Goal: Task Accomplishment & Management: Use online tool/utility

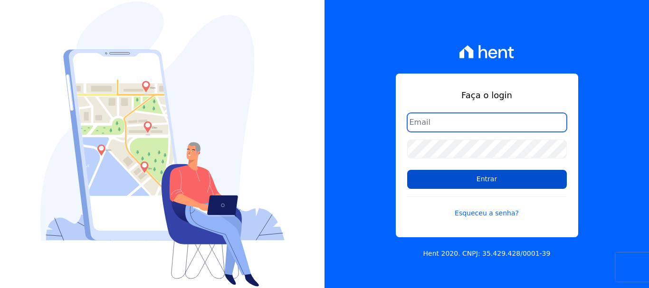
type input "[EMAIL_ADDRESS][DOMAIN_NAME]"
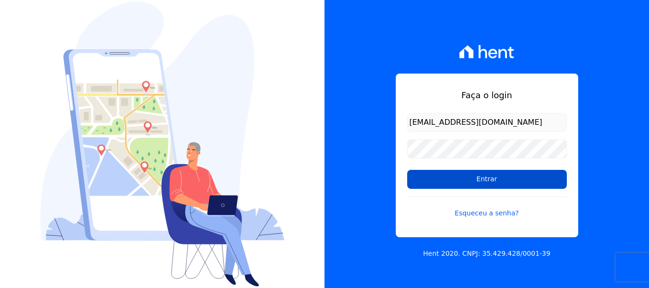
click at [484, 179] on input "Entrar" at bounding box center [487, 179] width 160 height 19
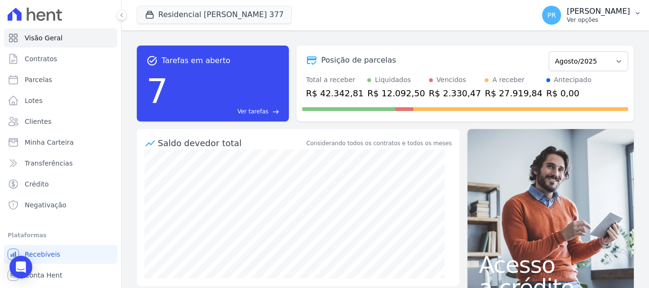
click at [602, 22] on p "Ver opções" at bounding box center [598, 20] width 63 height 8
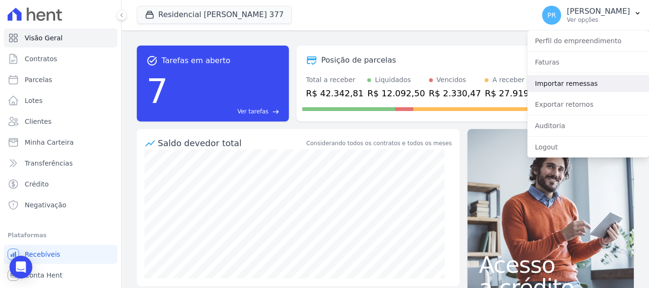
click at [576, 81] on link "Importar remessas" at bounding box center [588, 83] width 122 height 17
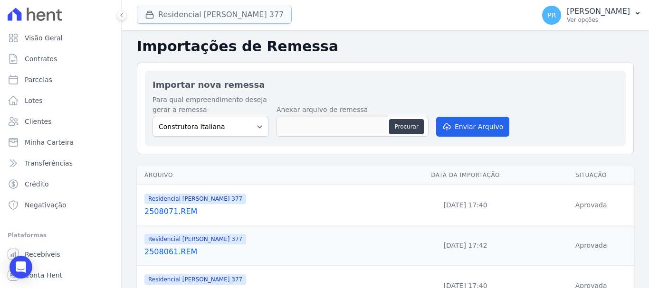
click at [219, 16] on button "Residencial Maria Da Glória 377" at bounding box center [214, 15] width 155 height 18
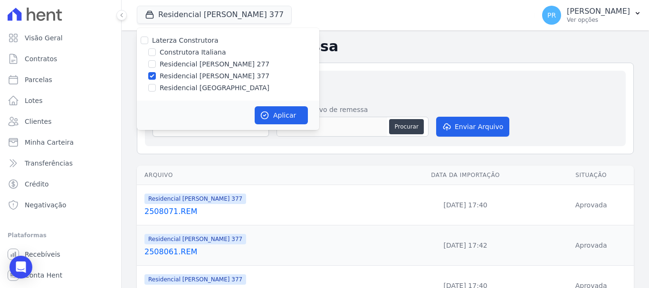
click at [190, 42] on label "Laterza Construtora" at bounding box center [185, 41] width 67 height 8
click at [148, 42] on input "Laterza Construtora" at bounding box center [145, 41] width 8 height 8
checkbox input "true"
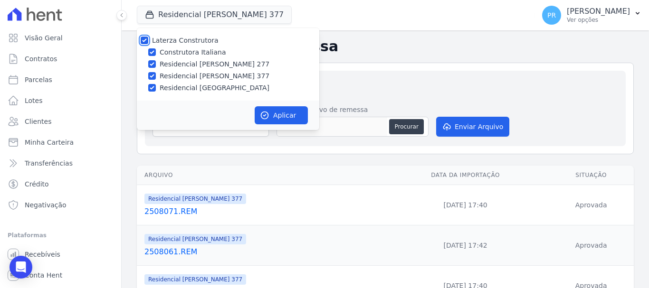
checkbox input "true"
click at [190, 42] on label "Laterza Construtora" at bounding box center [185, 41] width 67 height 8
click at [148, 42] on input "Laterza Construtora" at bounding box center [145, 41] width 8 height 8
checkbox input "false"
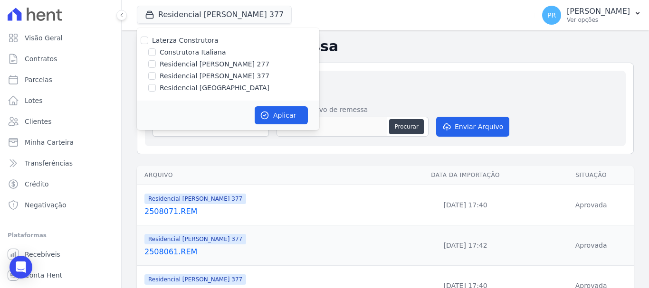
checkbox input "false"
click at [196, 56] on label "Construtora Italiana" at bounding box center [193, 53] width 66 height 10
click at [156, 56] on input "Construtora Italiana" at bounding box center [152, 52] width 8 height 8
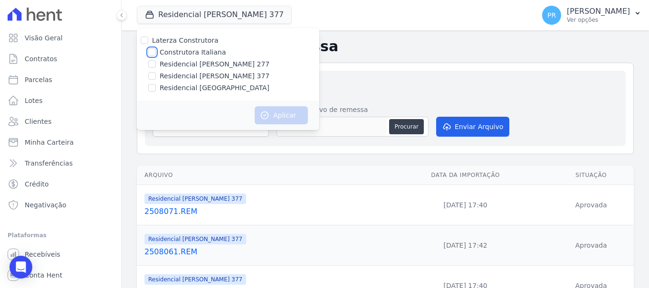
checkbox input "true"
click at [273, 107] on button "Aplicar" at bounding box center [281, 115] width 53 height 18
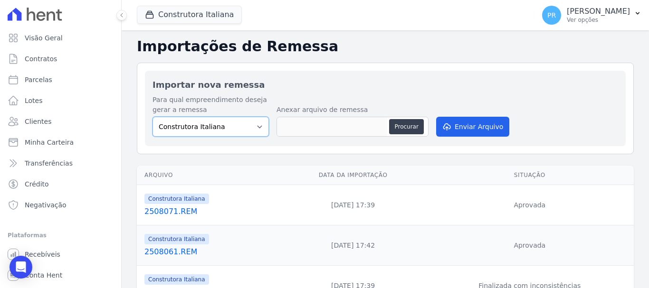
drag, startPoint x: 246, startPoint y: 129, endPoint x: 244, endPoint y: 135, distance: 6.5
click at [246, 129] on select "Construtora Italiana Residencial [PERSON_NAME] 277 Residencial [PERSON_NAME][ST…" at bounding box center [211, 127] width 116 height 20
click at [416, 125] on button "Procurar" at bounding box center [406, 126] width 34 height 15
type input "2508111.REM"
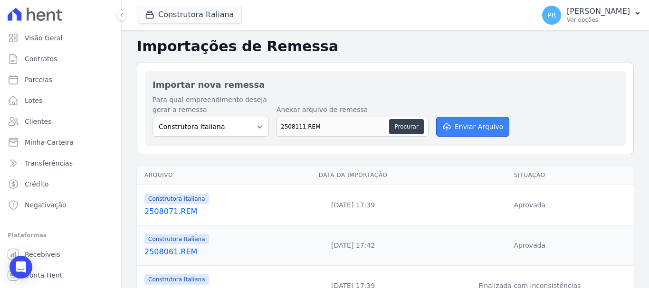
click at [450, 124] on button "Enviar Arquivo" at bounding box center [472, 127] width 73 height 20
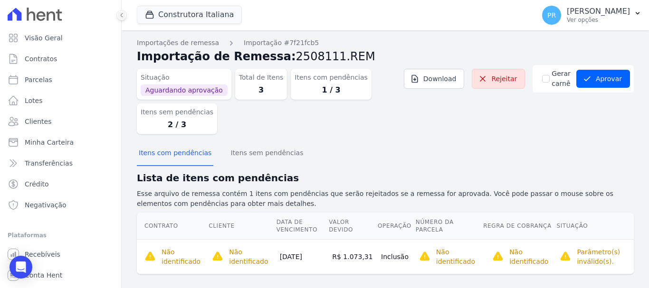
scroll to position [10, 0]
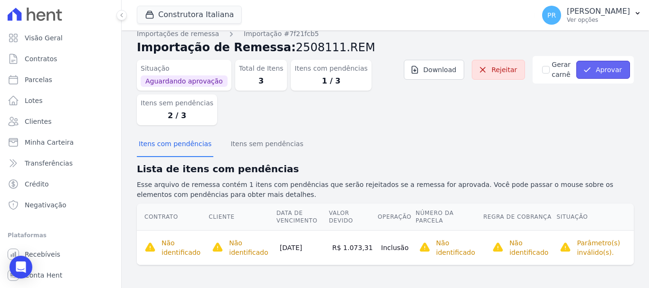
click at [592, 72] on button "Aprovar" at bounding box center [603, 70] width 54 height 18
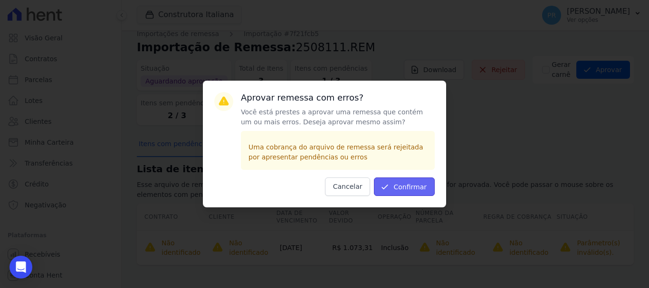
click at [405, 183] on button "Confirmar" at bounding box center [404, 187] width 61 height 19
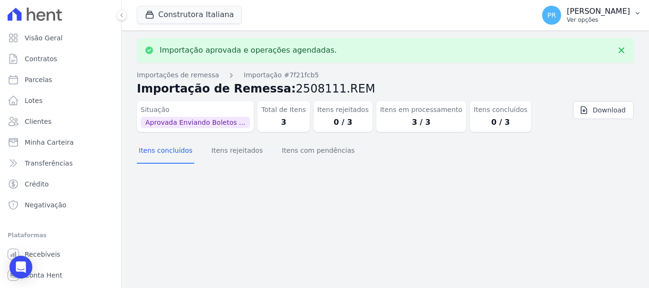
click at [581, 18] on div "PR [PERSON_NAME] Ver opções" at bounding box center [586, 15] width 88 height 19
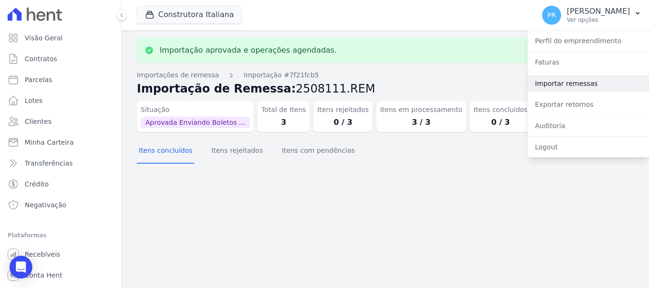
click at [560, 82] on link "Importar remessas" at bounding box center [588, 83] width 122 height 17
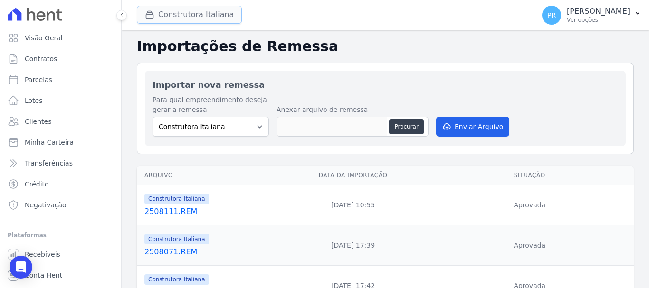
click at [213, 14] on button "Construtora Italiana" at bounding box center [189, 15] width 105 height 18
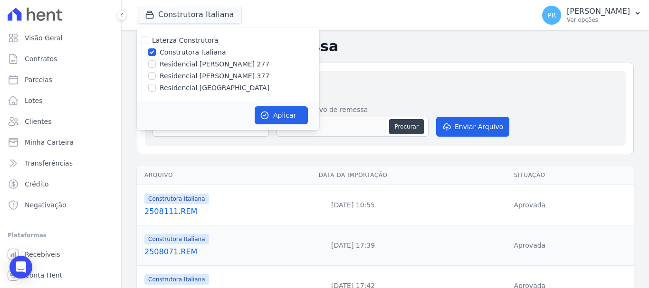
click at [188, 53] on label "Construtora Italiana" at bounding box center [193, 53] width 66 height 10
click at [156, 53] on input "Construtora Italiana" at bounding box center [152, 52] width 8 height 8
checkbox input "false"
drag, startPoint x: 191, startPoint y: 66, endPoint x: 262, endPoint y: 92, distance: 76.2
click at [191, 67] on label "Residencial [PERSON_NAME] 277" at bounding box center [215, 64] width 110 height 10
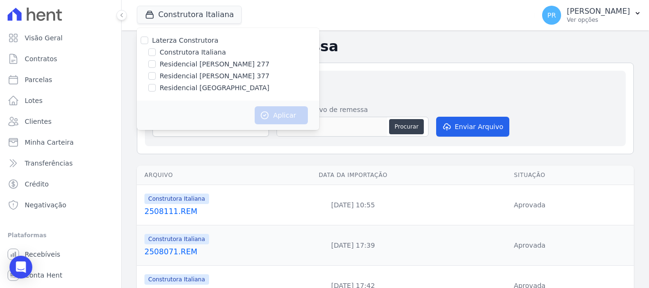
click at [201, 65] on label "Residencial [PERSON_NAME] 277" at bounding box center [215, 64] width 110 height 10
click at [156, 65] on input "Residencial [PERSON_NAME] 277" at bounding box center [152, 64] width 8 height 8
checkbox input "true"
click at [266, 105] on div "Aplicar" at bounding box center [228, 115] width 182 height 29
click at [267, 110] on button "Aplicar" at bounding box center [281, 115] width 53 height 18
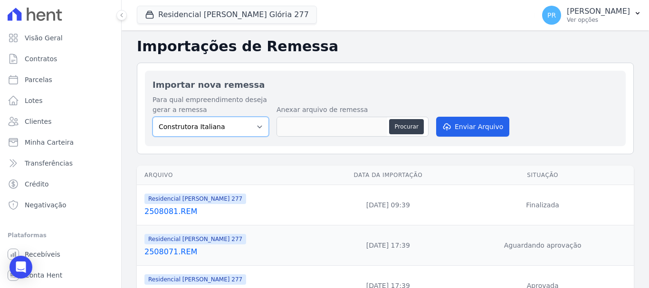
click at [233, 119] on select "Construtora Italiana Residencial Maria da Glória 277 Residencial Maria da Glóri…" at bounding box center [211, 127] width 116 height 20
select select "7d698934-b935-4dc9-aa46-576f3138731b"
click at [153, 117] on select "Construtora Italiana Residencial Maria da Glória 277 Residencial Maria da Glóri…" at bounding box center [211, 127] width 116 height 20
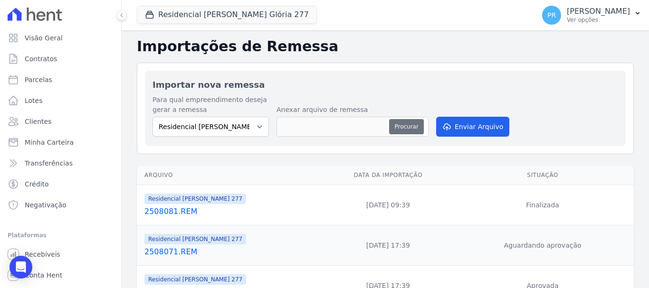
click at [400, 128] on button "Procurar" at bounding box center [406, 126] width 34 height 15
type input "2508111.REM"
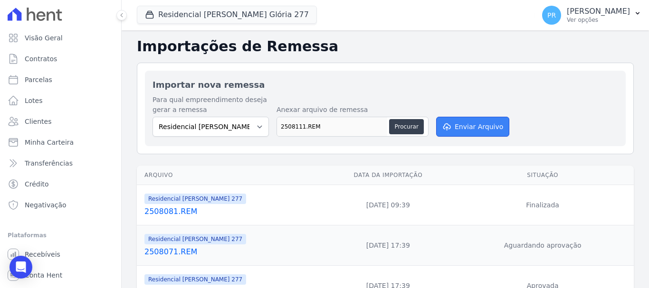
click at [472, 124] on button "Enviar Arquivo" at bounding box center [472, 127] width 73 height 20
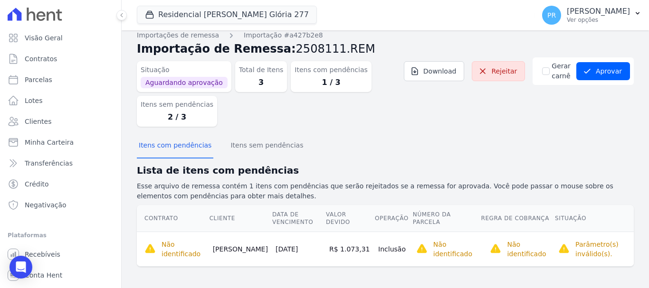
scroll to position [10, 0]
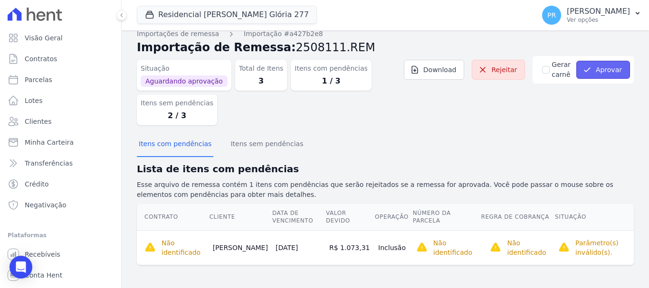
click at [597, 69] on button "Aprovar" at bounding box center [603, 70] width 54 height 18
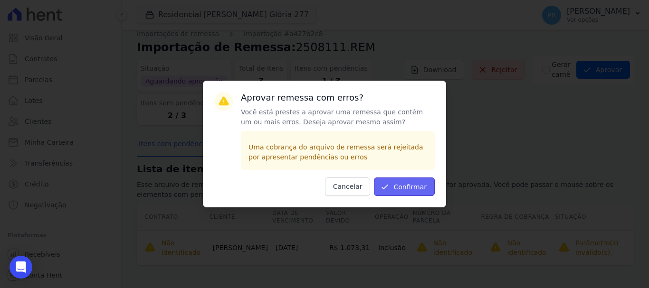
click at [397, 183] on button "Confirmar" at bounding box center [404, 187] width 61 height 19
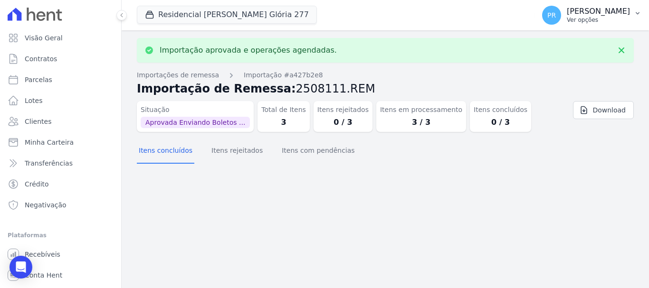
click at [603, 15] on p "Pamela Rocha" at bounding box center [598, 12] width 63 height 10
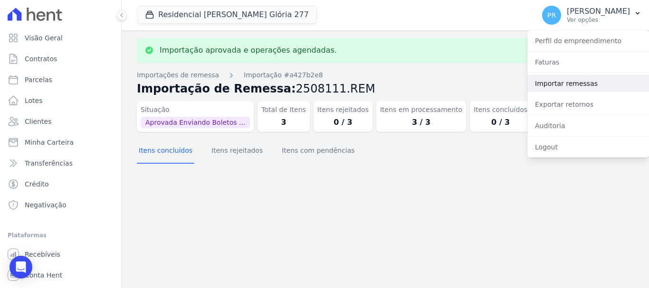
click at [561, 81] on link "Importar remessas" at bounding box center [588, 83] width 122 height 17
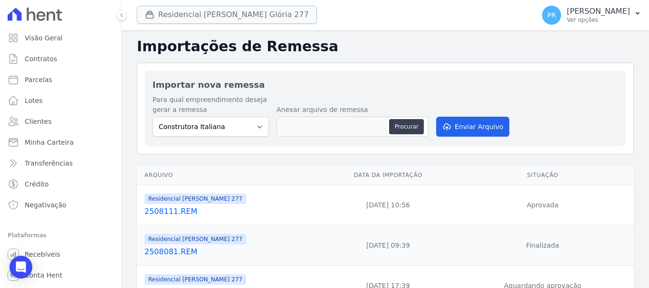
click at [240, 16] on button "Residencial Maria Da Glória 277" at bounding box center [227, 15] width 180 height 18
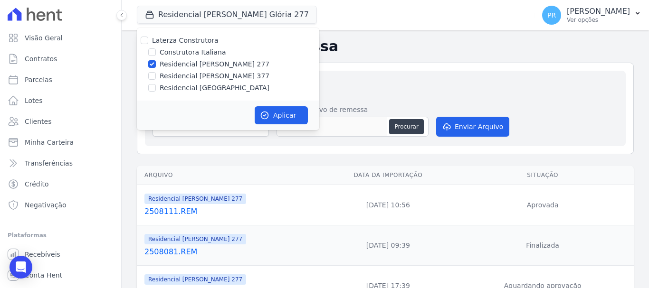
click at [210, 61] on label "Residencial [PERSON_NAME] 277" at bounding box center [215, 64] width 110 height 10
click at [156, 61] on input "Residencial [PERSON_NAME] 277" at bounding box center [152, 64] width 8 height 8
checkbox input "false"
click at [209, 77] on label "Residencial [PERSON_NAME] 377" at bounding box center [215, 76] width 110 height 10
click at [156, 77] on input "Residencial [PERSON_NAME] 377" at bounding box center [152, 76] width 8 height 8
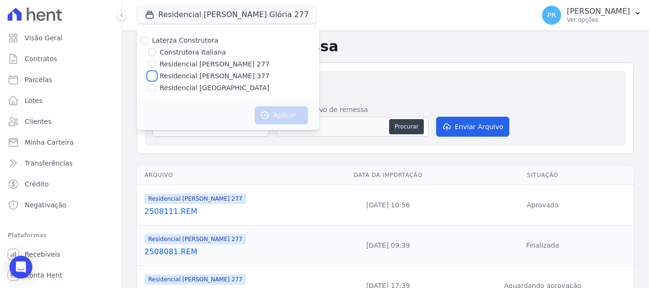
checkbox input "true"
click at [283, 124] on div "Aplicar" at bounding box center [228, 115] width 182 height 29
click at [285, 123] on button "Aplicar" at bounding box center [281, 115] width 53 height 18
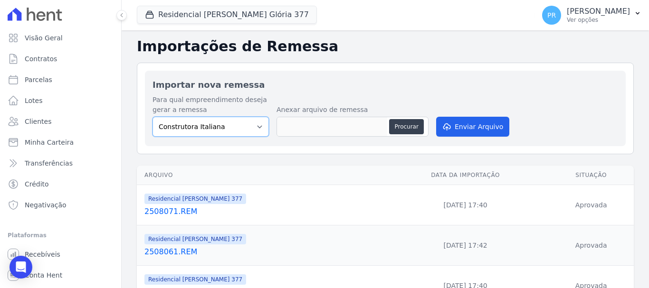
click at [226, 128] on select "Construtora Italiana Residencial [PERSON_NAME] 277 Residencial [PERSON_NAME][ST…" at bounding box center [211, 127] width 116 height 20
select select "0cd9190e-dfd9-46e5-afc8-7298ef4c0c2b"
click at [153, 117] on select "Construtora Italiana Residencial [PERSON_NAME] 277 Residencial [PERSON_NAME][ST…" at bounding box center [211, 127] width 116 height 20
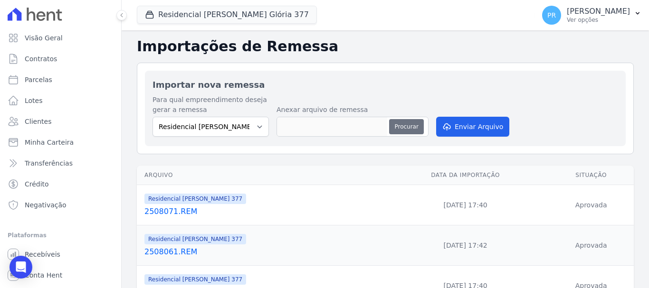
click at [390, 126] on button "Procurar" at bounding box center [406, 126] width 34 height 15
type input "2508111.REM"
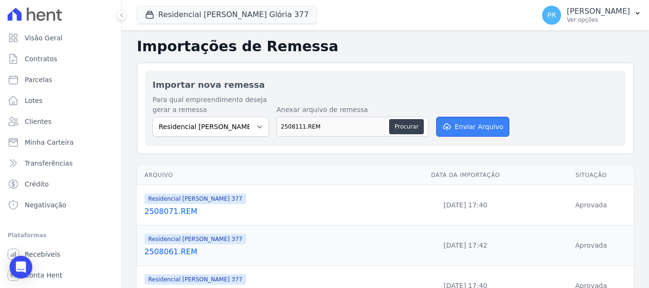
click at [458, 124] on button "Enviar Arquivo" at bounding box center [472, 127] width 73 height 20
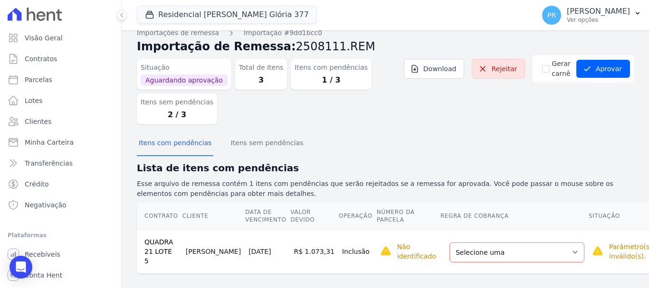
scroll to position [12, 0]
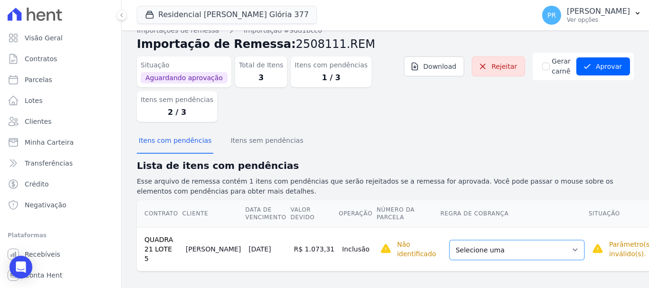
click at [538, 244] on select "Selecione uma Nova Parcela Avulsa Parcela Avulsa Existente Parcela Normal (15 X…" at bounding box center [516, 250] width 135 height 20
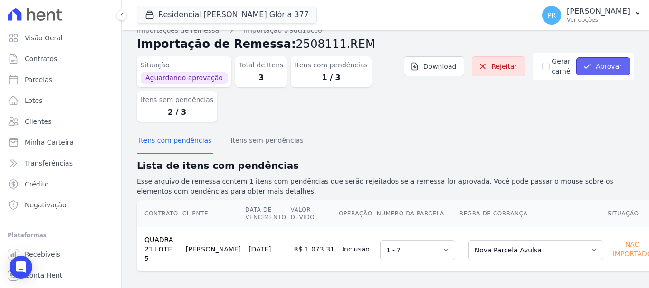
click at [592, 72] on button "Aprovar" at bounding box center [603, 66] width 54 height 18
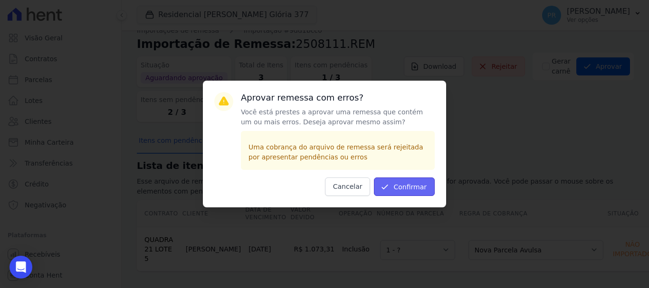
click at [429, 187] on button "Confirmar" at bounding box center [404, 187] width 61 height 19
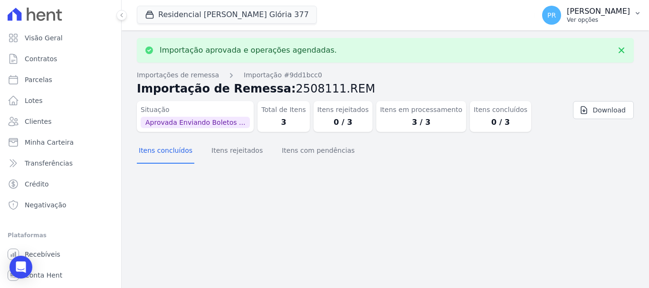
click at [583, 18] on p "Ver opções" at bounding box center [598, 20] width 63 height 8
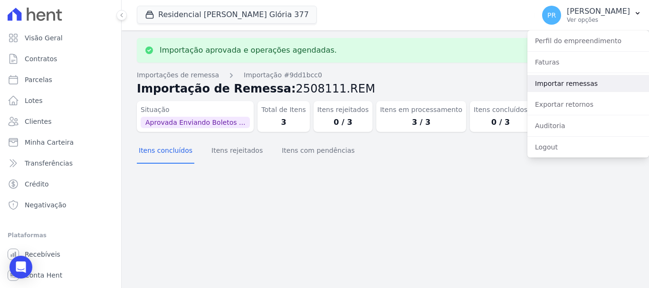
click at [558, 84] on link "Importar remessas" at bounding box center [588, 83] width 122 height 17
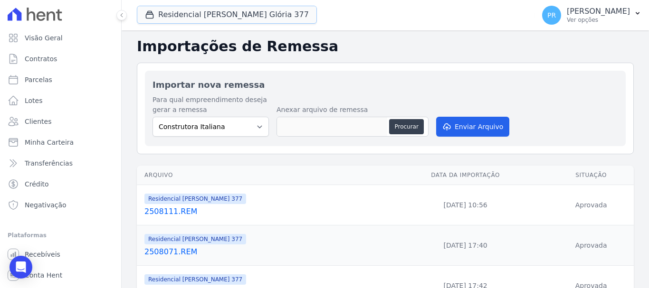
click at [230, 12] on button "Residencial Maria Da Glória 377" at bounding box center [227, 15] width 180 height 18
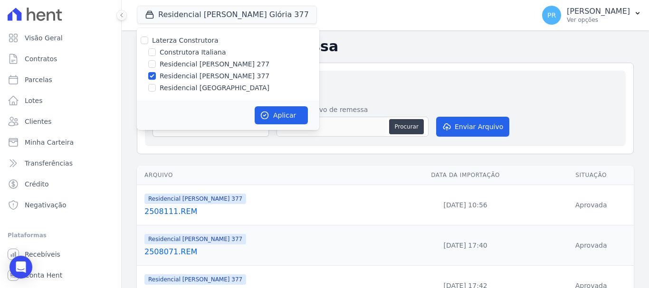
click at [196, 74] on label "Residencial [PERSON_NAME] 377" at bounding box center [215, 76] width 110 height 10
click at [156, 74] on input "Residencial [PERSON_NAME] 377" at bounding box center [152, 76] width 8 height 8
checkbox input "false"
click at [196, 86] on label "Residencial [GEOGRAPHIC_DATA]" at bounding box center [215, 88] width 110 height 10
click at [156, 86] on input "Residencial [GEOGRAPHIC_DATA]" at bounding box center [152, 88] width 8 height 8
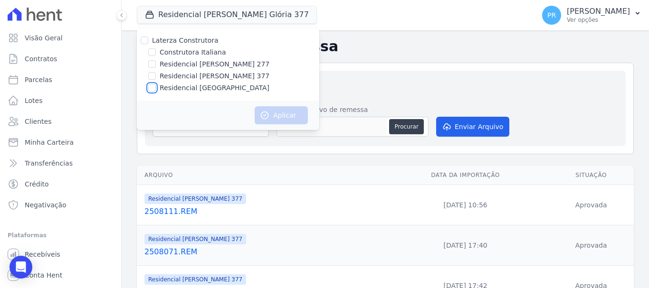
checkbox input "true"
click at [288, 115] on button "Aplicar" at bounding box center [281, 115] width 53 height 18
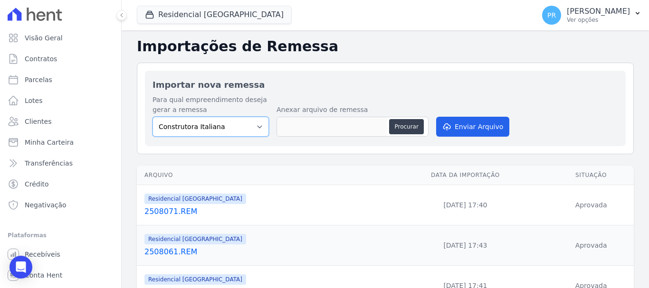
drag, startPoint x: 240, startPoint y: 128, endPoint x: 241, endPoint y: 136, distance: 8.6
click at [240, 128] on select "Construtora Italiana Residencial [PERSON_NAME] 277 Residencial [PERSON_NAME][ST…" at bounding box center [211, 127] width 116 height 20
click at [153, 117] on select "Construtora Italiana Residencial [PERSON_NAME] 277 Residencial [PERSON_NAME][ST…" at bounding box center [211, 127] width 116 height 20
click at [247, 127] on select "Construtora Italiana Residencial Maria da Glória 277 Residencial Maria da Glóri…" at bounding box center [211, 127] width 116 height 20
select select "6440c0a1-232b-4aa1-adfe-88cb95fffe46"
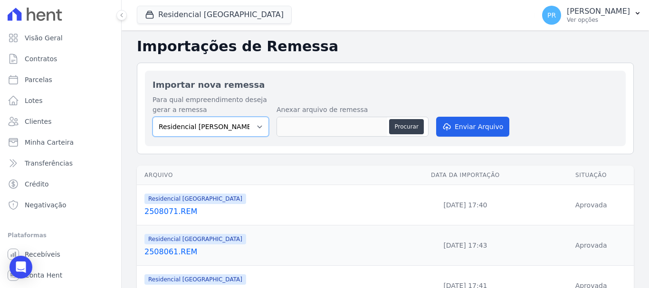
click at [153, 117] on select "Construtora Italiana Residencial Maria da Glória 277 Residencial Maria da Glóri…" at bounding box center [211, 127] width 116 height 20
click at [413, 129] on button "Procurar" at bounding box center [406, 126] width 34 height 15
type input "2508111.REM"
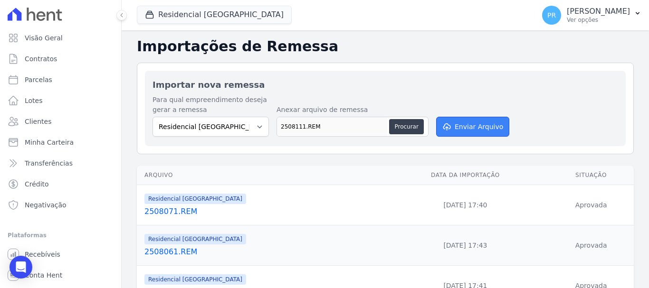
click at [458, 121] on button "Enviar Arquivo" at bounding box center [472, 127] width 73 height 20
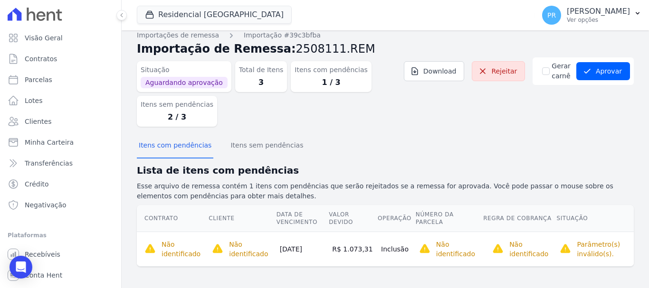
scroll to position [10, 0]
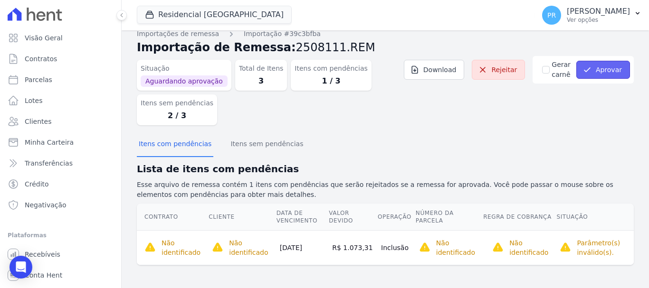
click at [587, 69] on button "Aprovar" at bounding box center [603, 70] width 54 height 18
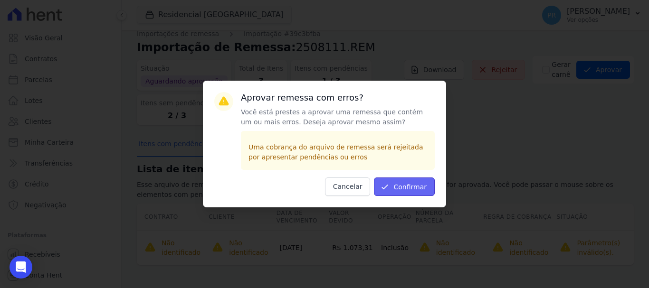
click at [426, 183] on button "Confirmar" at bounding box center [404, 187] width 61 height 19
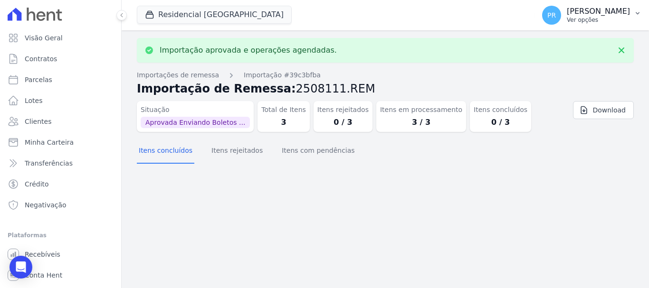
click at [556, 15] on span "PR" at bounding box center [551, 15] width 9 height 7
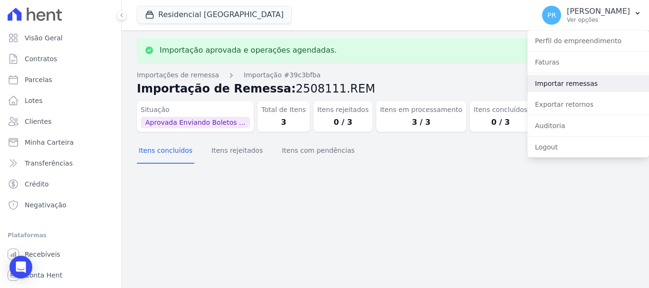
click at [570, 82] on link "Importar remessas" at bounding box center [588, 83] width 122 height 17
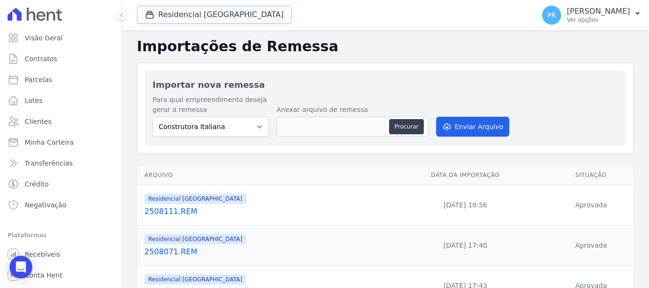
click at [220, 17] on button "Residencial [GEOGRAPHIC_DATA]" at bounding box center [214, 15] width 155 height 18
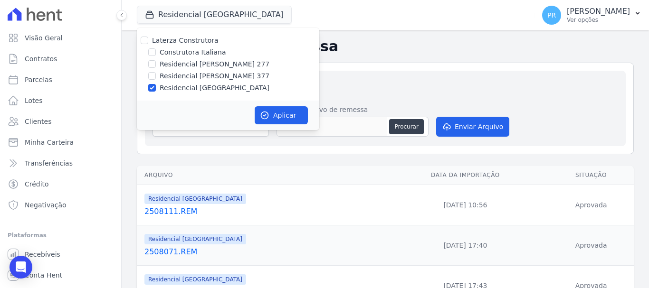
click at [192, 46] on div "Laterza Construtora Construtora Italiana Residencial [PERSON_NAME] 277 Residenc…" at bounding box center [228, 64] width 182 height 73
click at [197, 40] on label "Laterza Construtora" at bounding box center [185, 41] width 67 height 8
click at [148, 40] on input "Laterza Construtora" at bounding box center [145, 41] width 8 height 8
checkbox input "true"
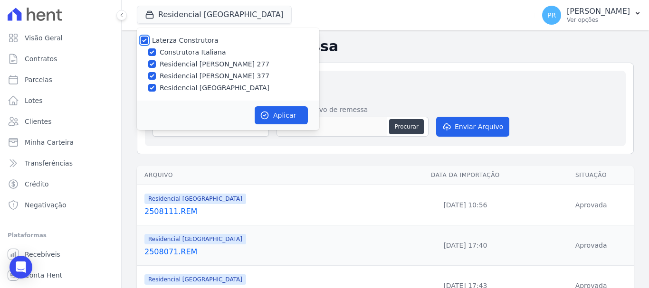
checkbox input "true"
click at [281, 109] on button "Aplicar" at bounding box center [281, 115] width 53 height 18
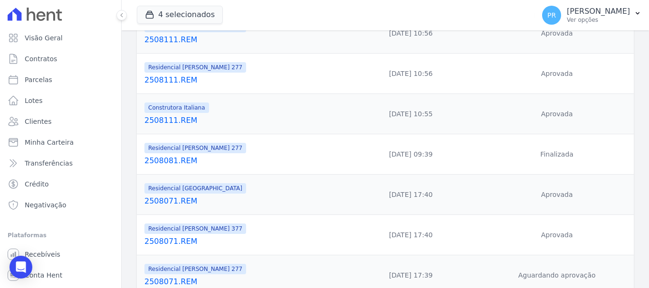
scroll to position [238, 0]
